Goal: Browse casually

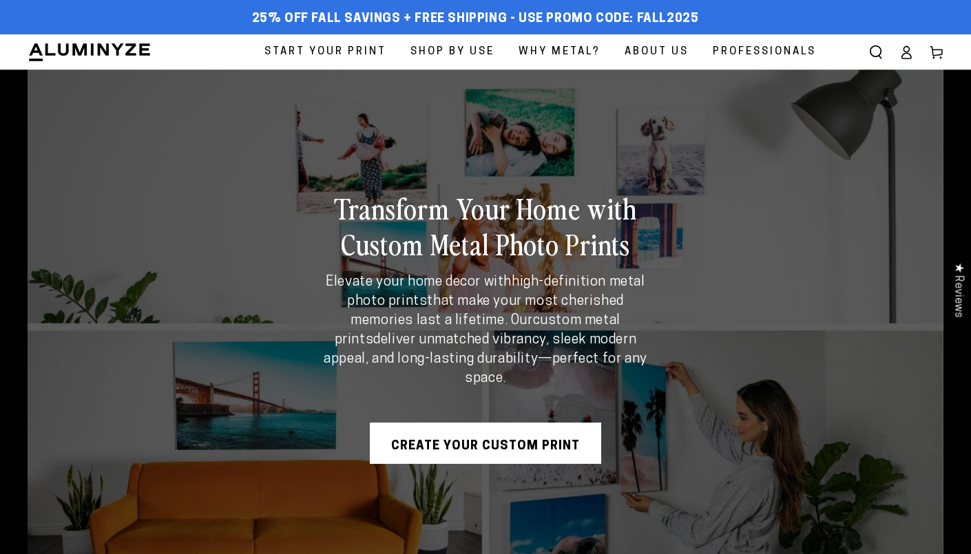
click at [72, 47] on img at bounding box center [90, 52] width 124 height 21
